Goal: Communication & Community: Ask a question

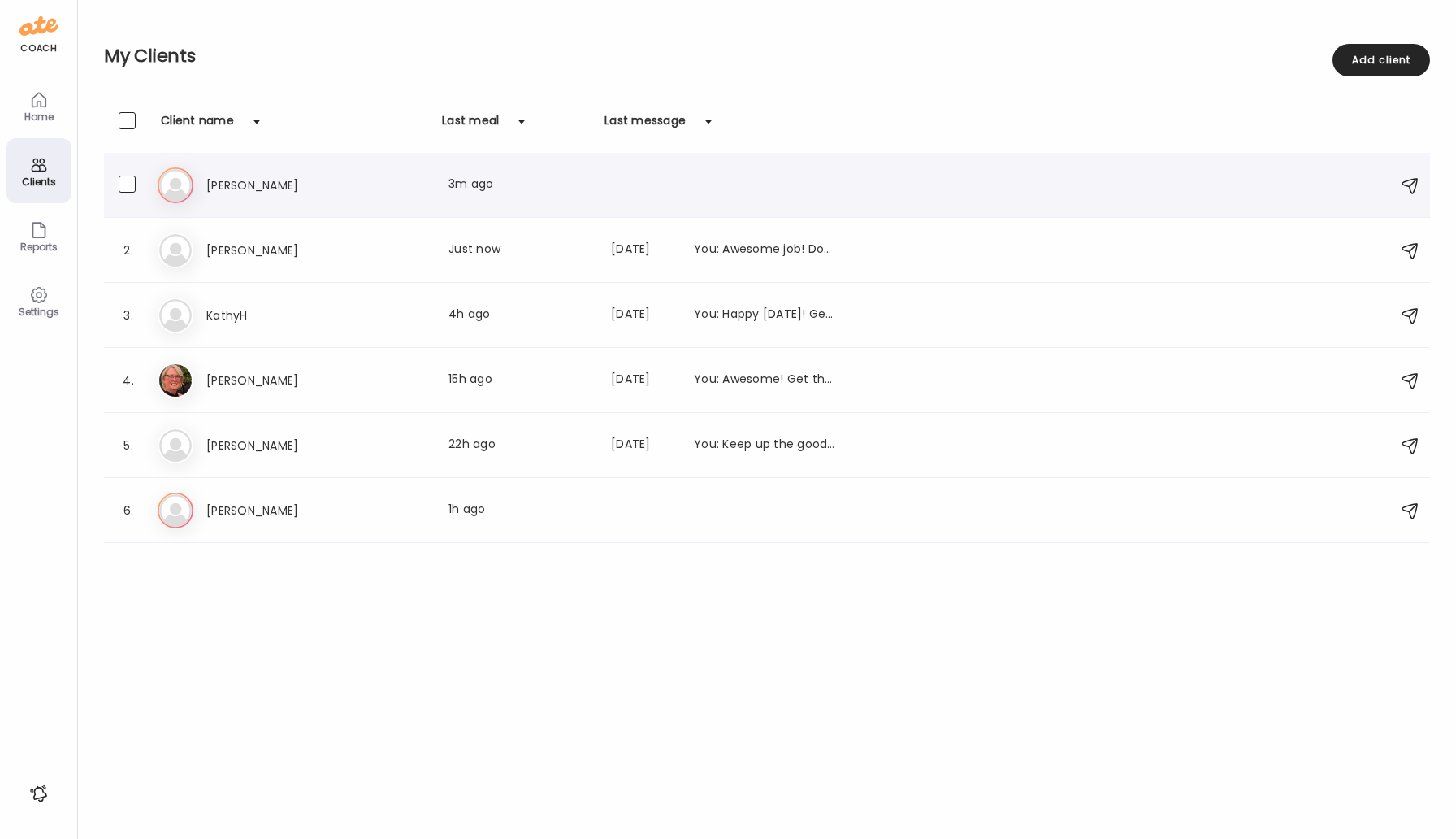
click at [220, 192] on h3 "[PERSON_NAME]" at bounding box center [278, 185] width 143 height 20
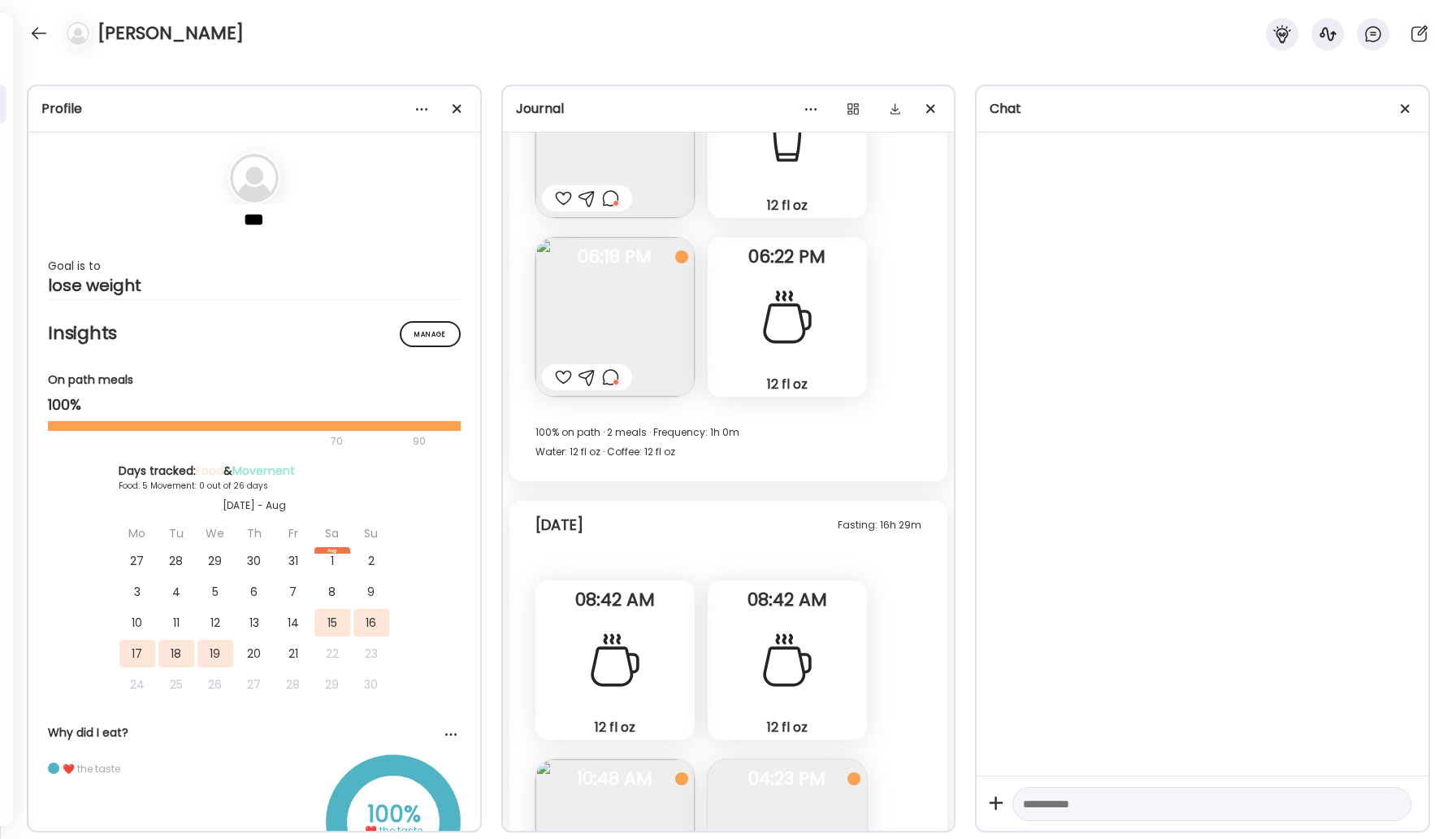
scroll to position [2991, 0]
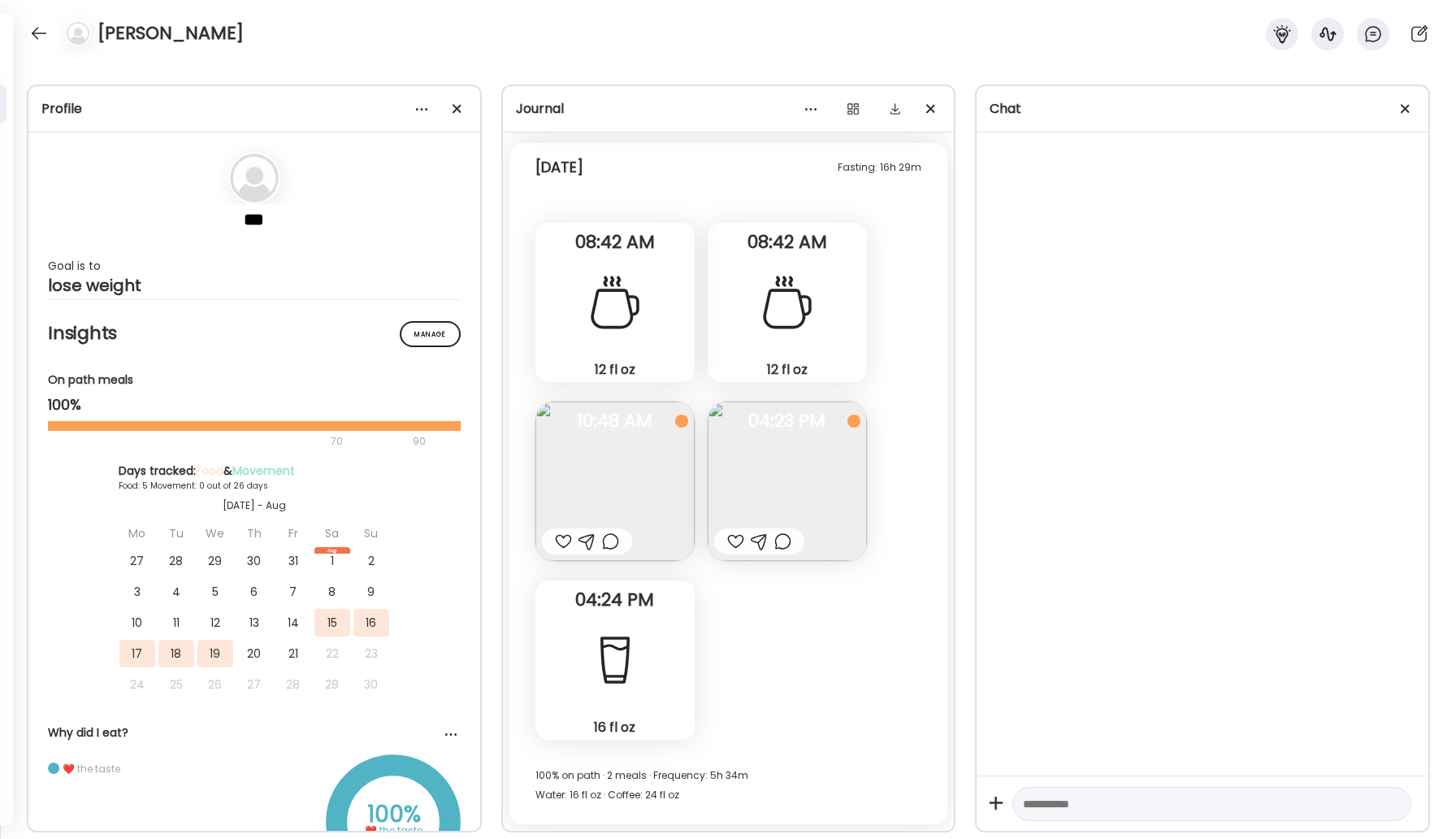
click at [804, 488] on img at bounding box center [787, 481] width 159 height 159
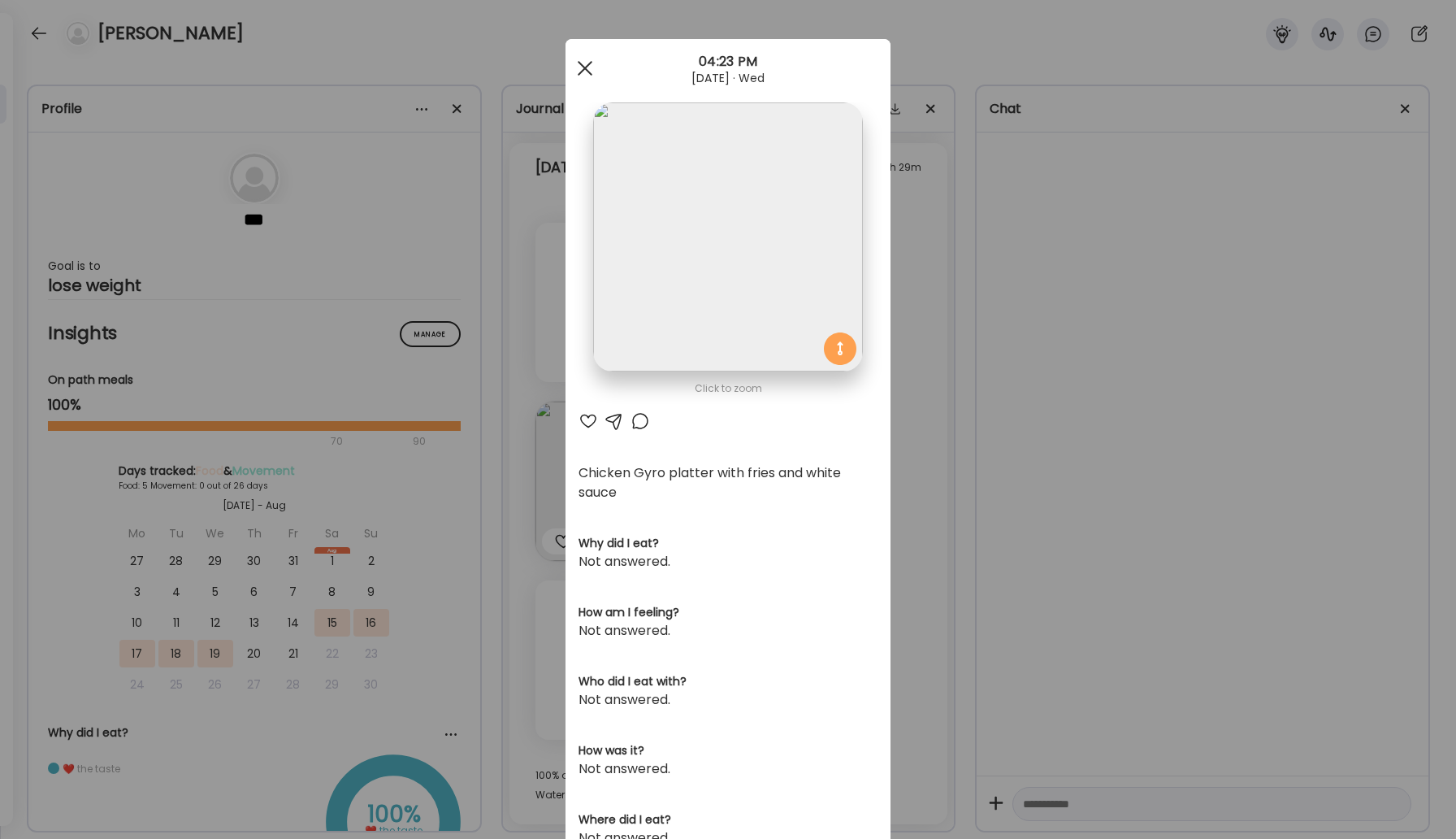
click at [585, 72] on div at bounding box center [585, 68] width 33 height 33
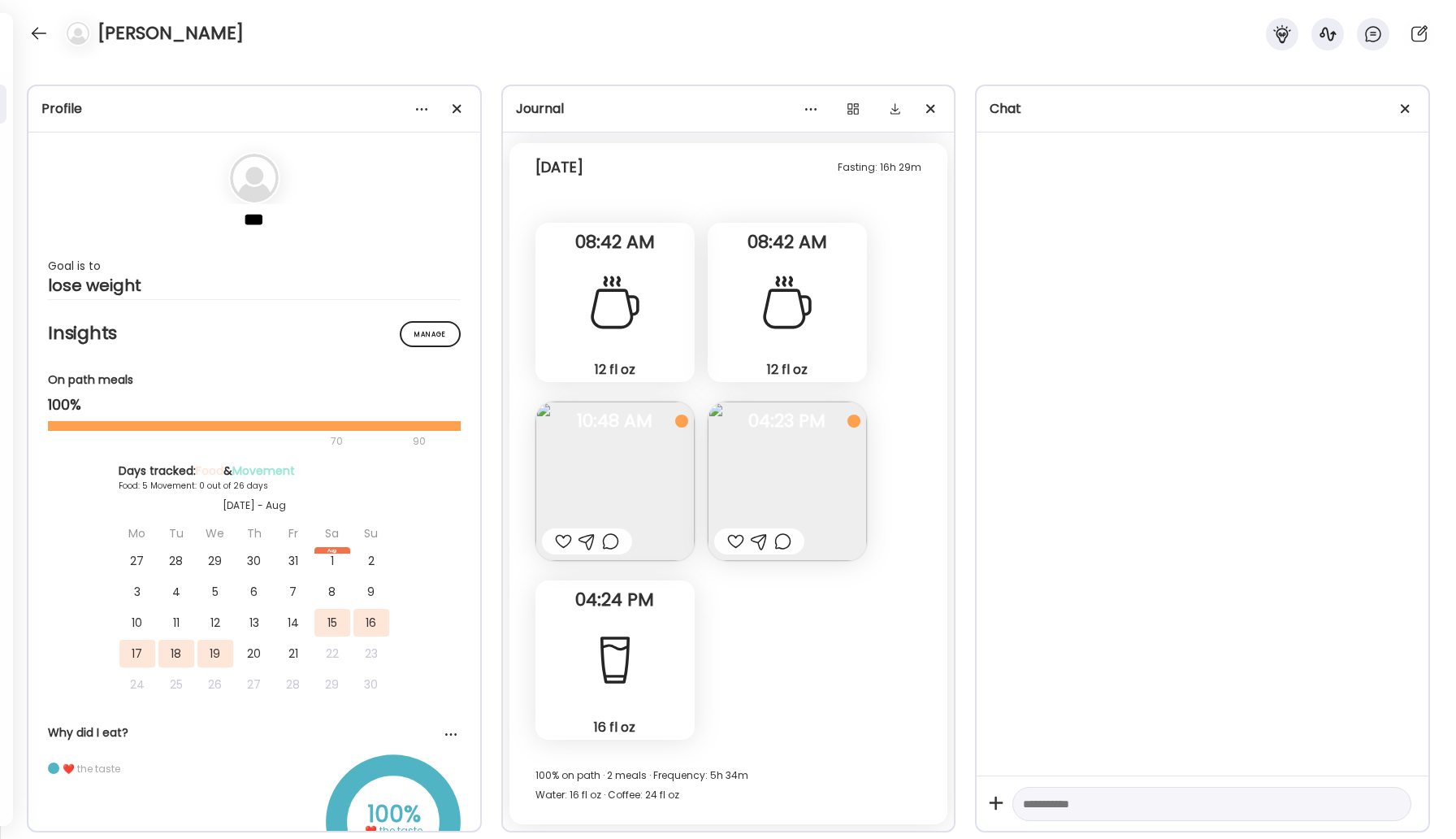
click at [778, 541] on div at bounding box center [783, 541] width 17 height 20
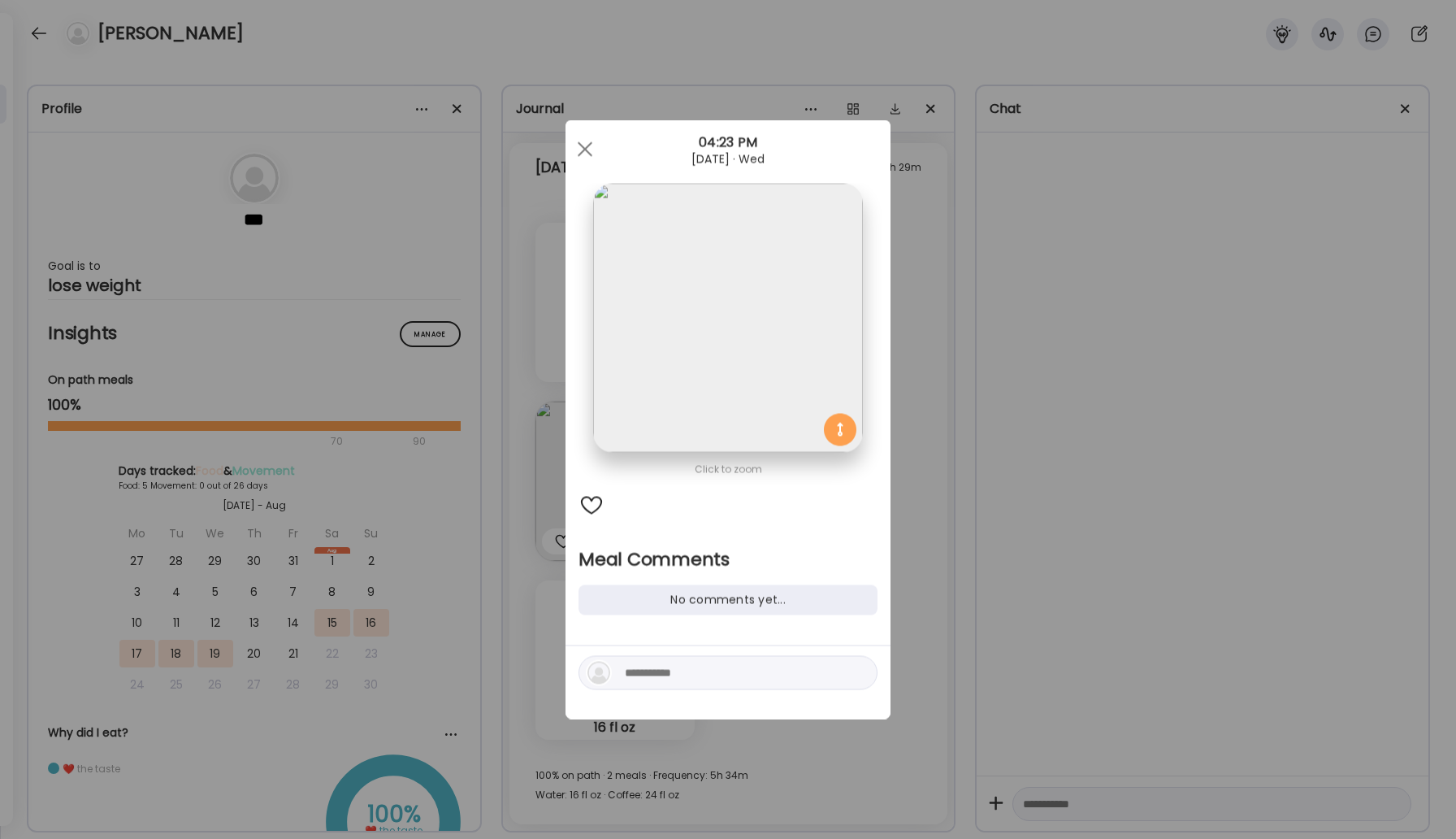
click at [651, 681] on textarea at bounding box center [734, 673] width 220 height 20
type textarea "****"
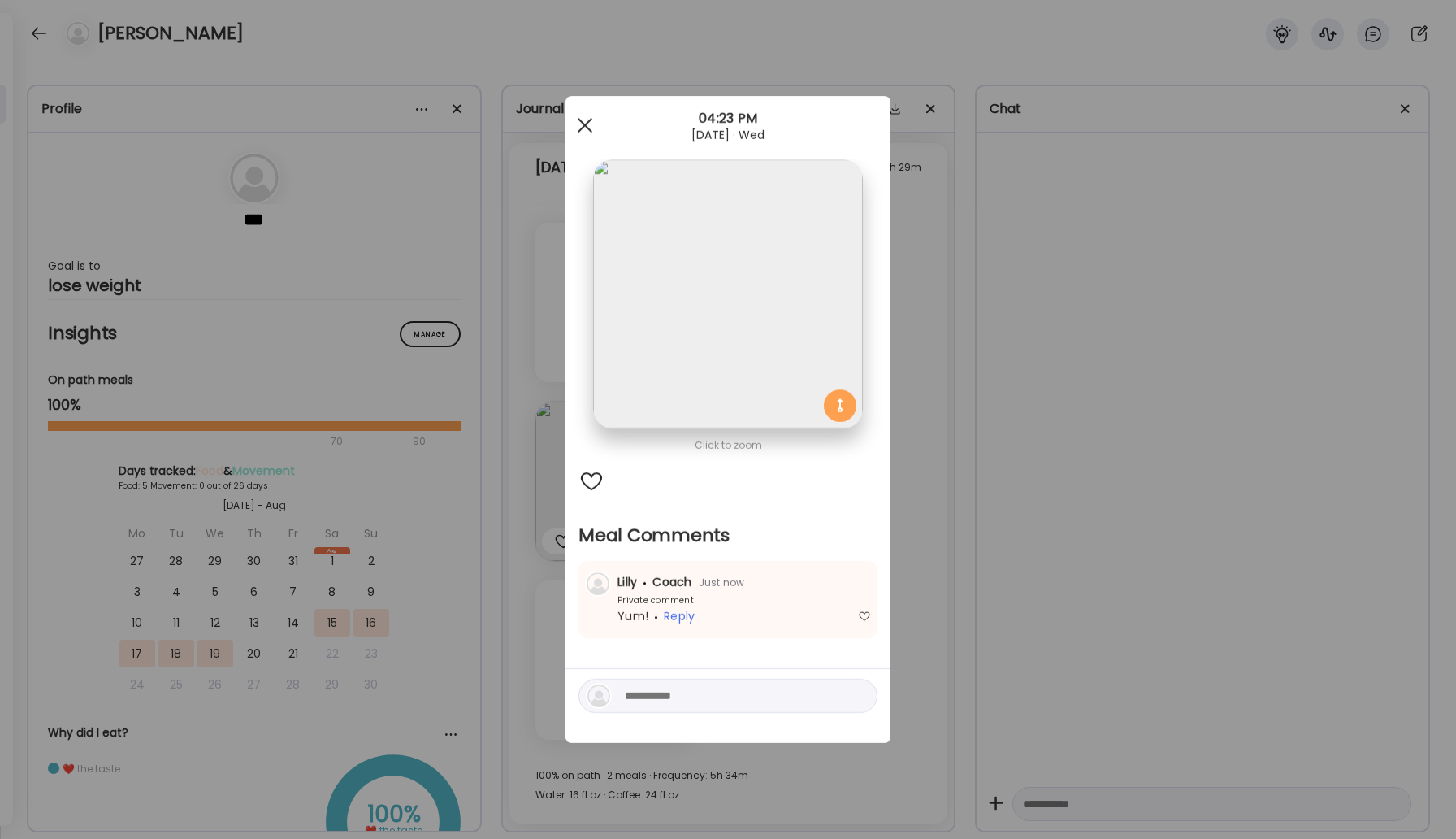
click at [580, 124] on div at bounding box center [585, 125] width 33 height 33
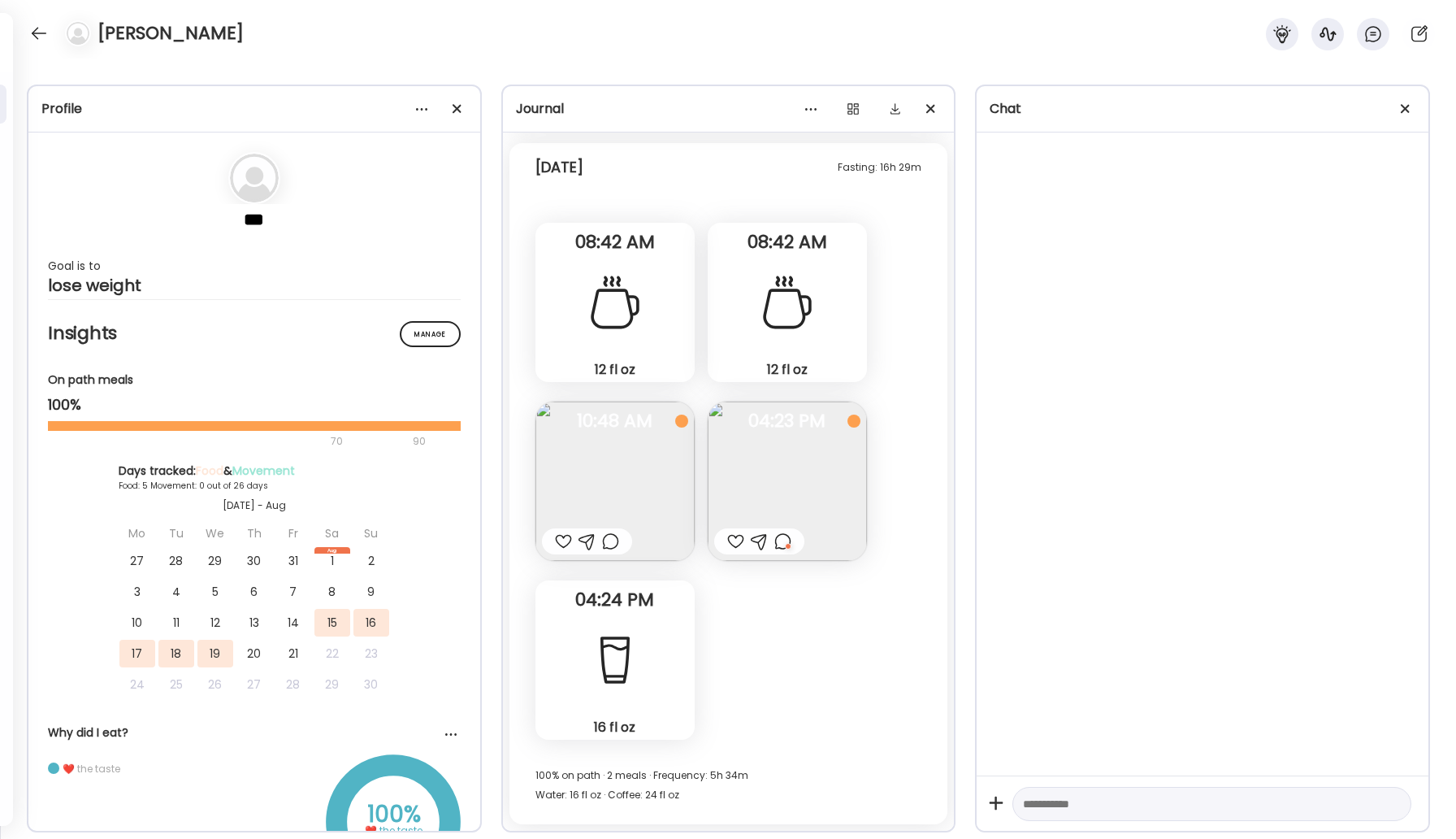
click at [560, 534] on div at bounding box center [564, 541] width 17 height 20
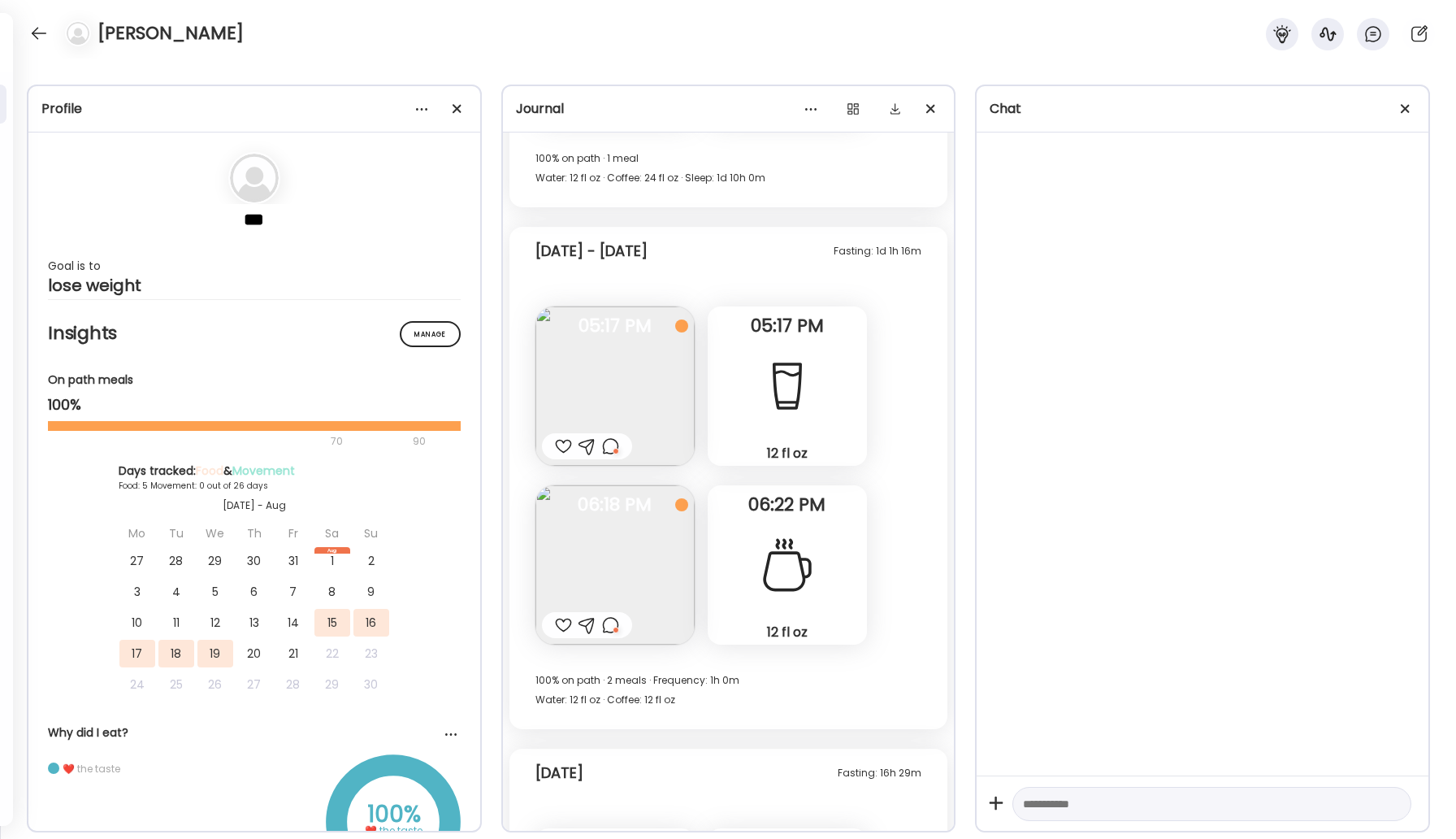
scroll to position [2382, 0]
click at [29, 33] on div at bounding box center [39, 34] width 26 height 26
